Goal: Task Accomplishment & Management: Complete application form

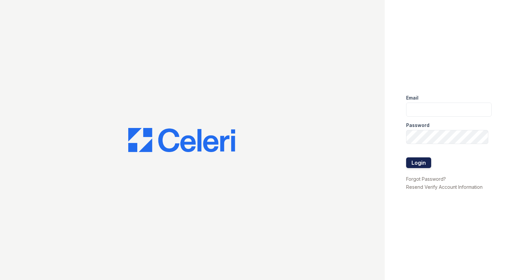
type input "[EMAIL_ADDRESS][DOMAIN_NAME]"
click at [425, 161] on button "Login" at bounding box center [418, 162] width 25 height 11
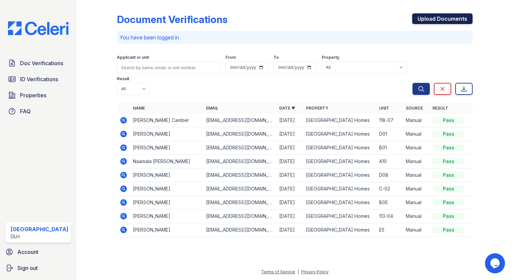
click at [442, 18] on link "Upload Documents" at bounding box center [442, 18] width 60 height 11
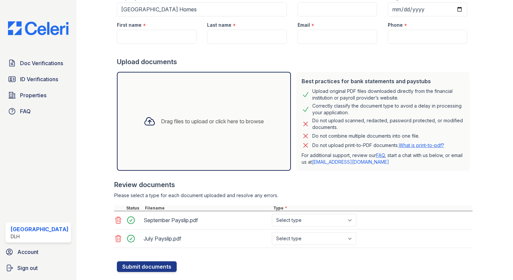
scroll to position [86, 0]
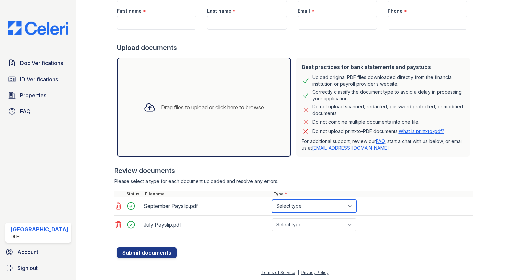
click at [281, 203] on select "Select type Paystub Bank Statement Offer Letter Tax Documents Benefit Award Let…" at bounding box center [314, 206] width 84 height 13
select select "paystub"
click at [272, 200] on select "Select type Paystub Bank Statement Offer Letter Tax Documents Benefit Award Let…" at bounding box center [314, 206] width 84 height 13
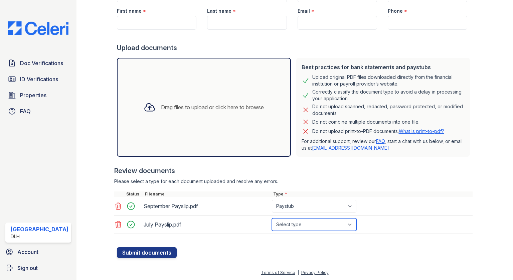
click at [296, 222] on select "Select type Paystub Bank Statement Offer Letter Tax Documents Benefit Award Let…" at bounding box center [314, 224] width 84 height 13
select select "paystub"
click at [272, 218] on select "Select type Paystub Bank Statement Offer Letter Tax Documents Benefit Award Let…" at bounding box center [314, 224] width 84 height 13
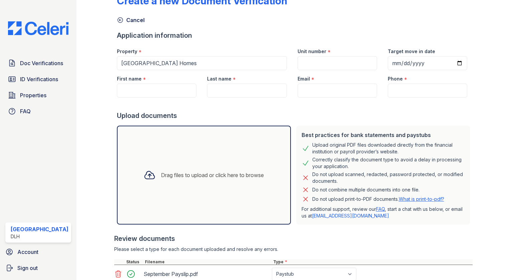
scroll to position [33, 0]
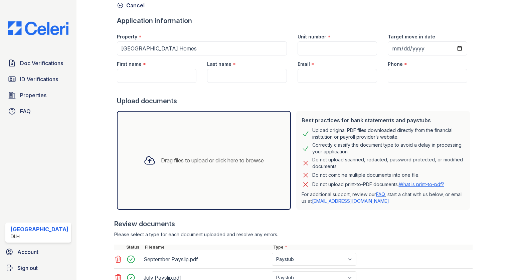
click at [345, 41] on div "Unit number *" at bounding box center [337, 34] width 79 height 13
click at [344, 48] on input "Unit number" at bounding box center [337, 48] width 79 height 14
type input "D1"
click at [168, 72] on input "First name" at bounding box center [156, 76] width 79 height 14
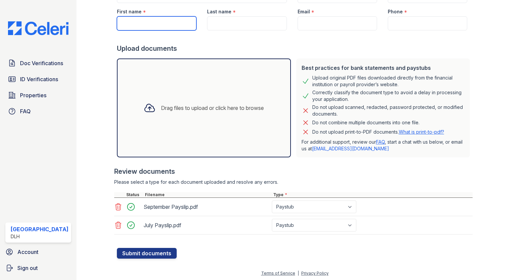
scroll to position [86, 0]
